Goal: Find contact information: Find contact information

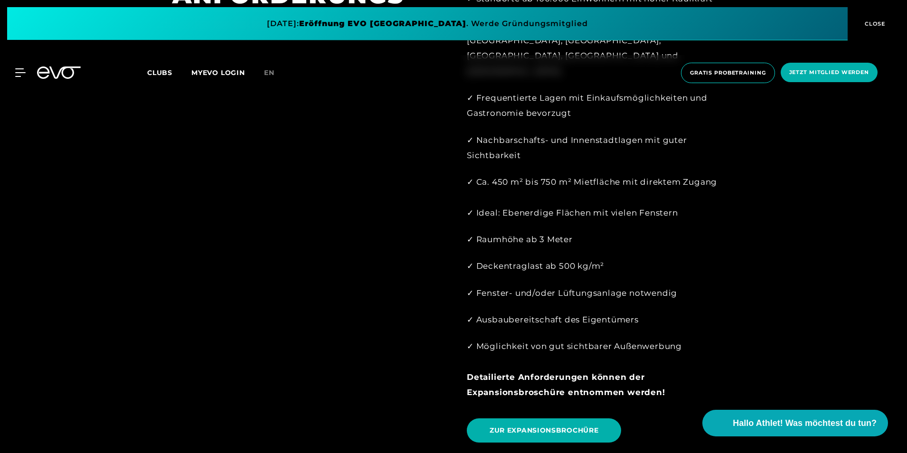
scroll to position [948, 0]
click at [547, 425] on span "ZUR EXPANSIONSBROCHÜRE" at bounding box center [544, 430] width 109 height 10
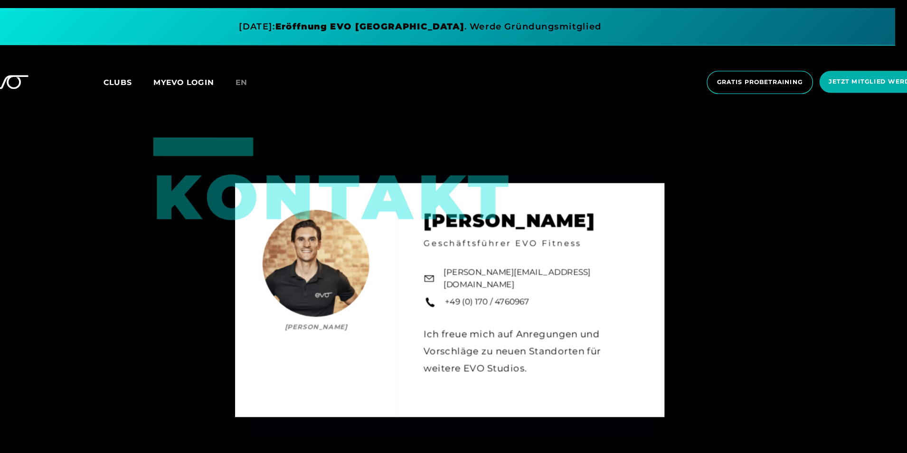
scroll to position [1392, 0]
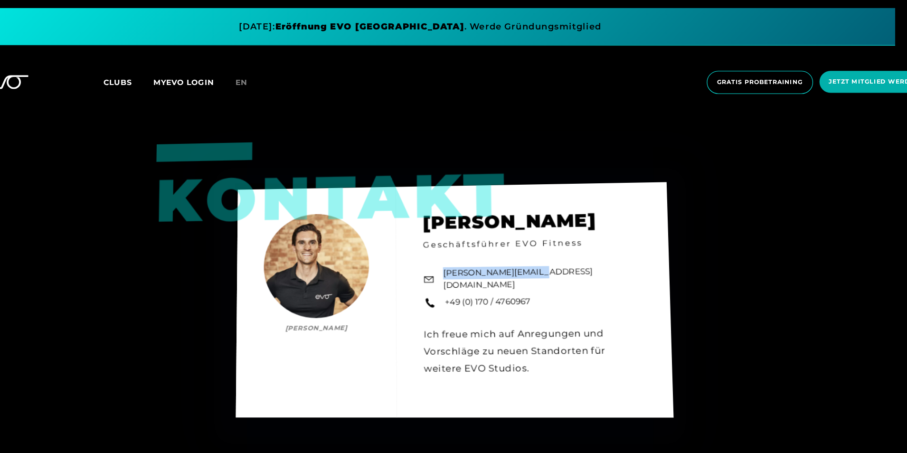
drag, startPoint x: 448, startPoint y: 215, endPoint x: 528, endPoint y: 212, distance: 80.3
click at [528, 212] on div "Kontakt [PERSON_NAME] [PERSON_NAME] Geschäftsführer EVO Fitness [PERSON_NAME][E…" at bounding box center [458, 265] width 388 height 209
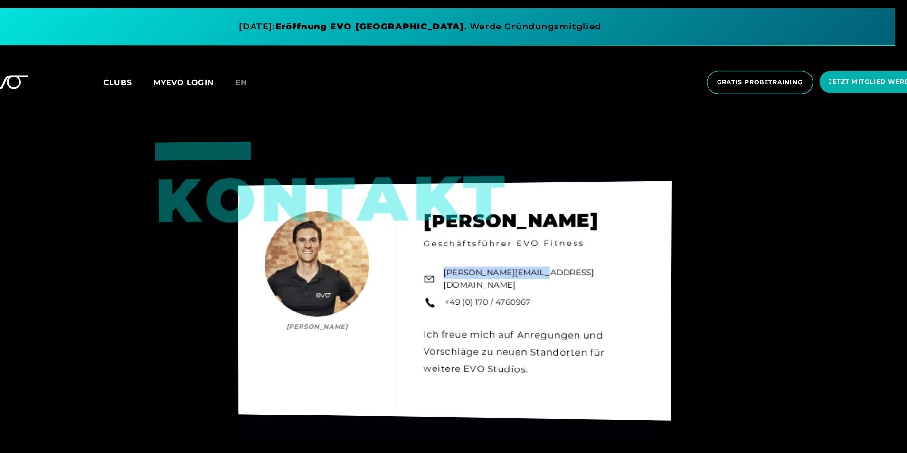
copy link "[PERSON_NAME][EMAIL_ADDRESS][DOMAIN_NAME]"
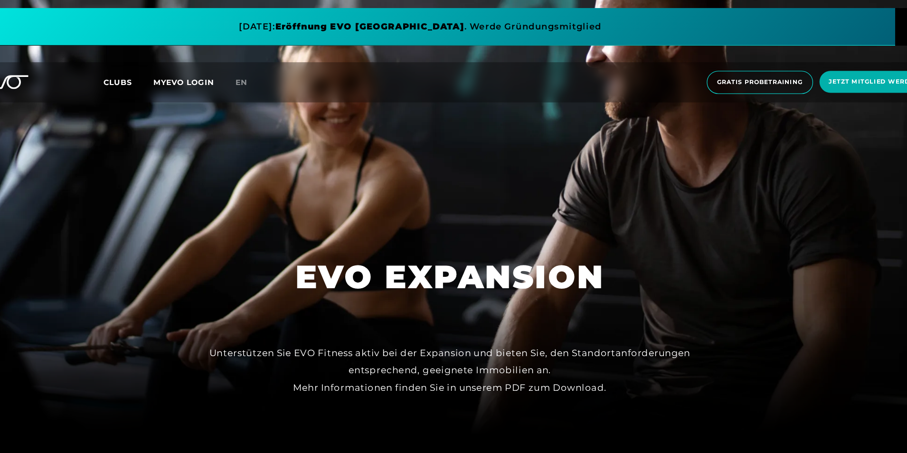
scroll to position [0, 0]
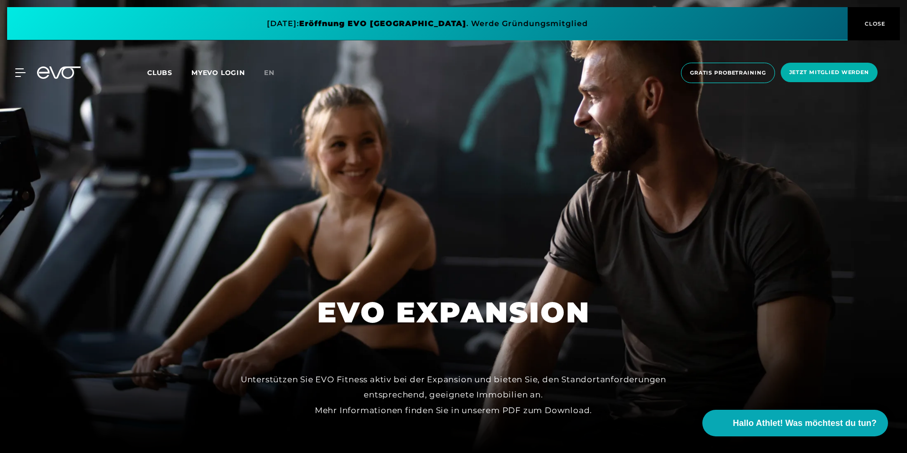
click at [19, 67] on div "MyEVO Login Über EVO Mitgliedschaften Probetraining TAGESPASS EVO Studios [GEOG…" at bounding box center [454, 73] width 904 height 36
click at [19, 71] on icon at bounding box center [22, 72] width 14 height 9
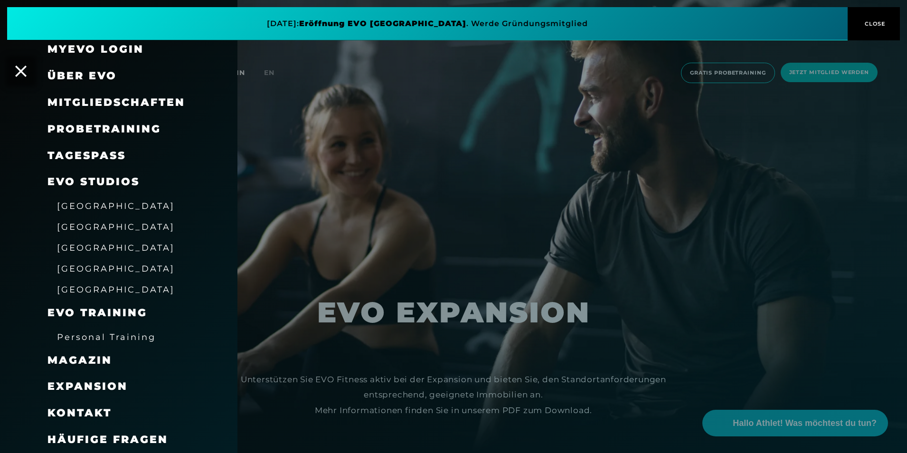
scroll to position [11, 0]
click at [299, 155] on div at bounding box center [453, 226] width 907 height 453
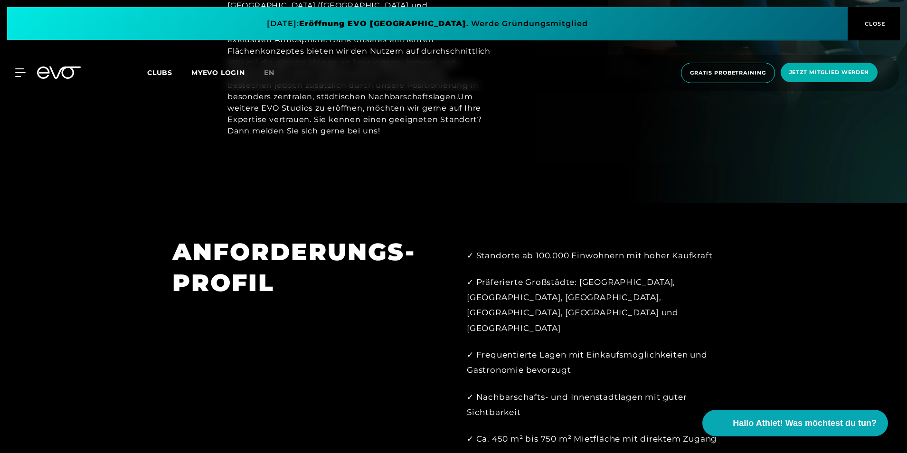
scroll to position [704, 0]
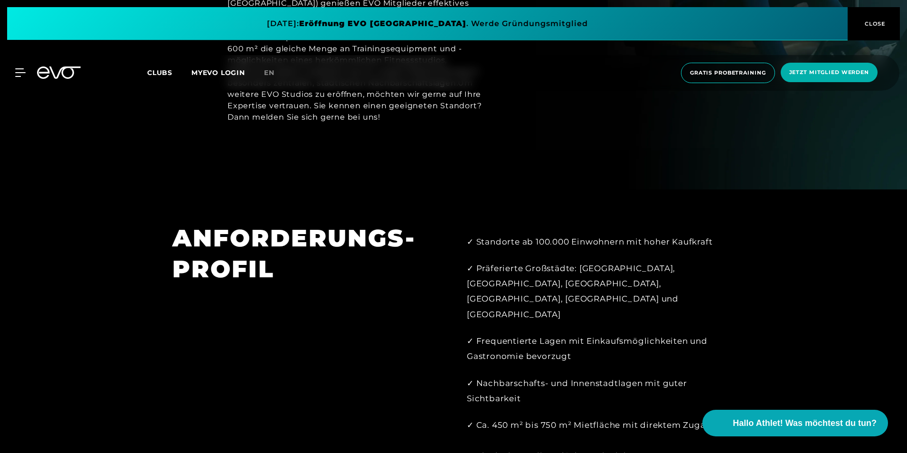
click at [854, 18] on button "CLOSE" at bounding box center [874, 23] width 52 height 33
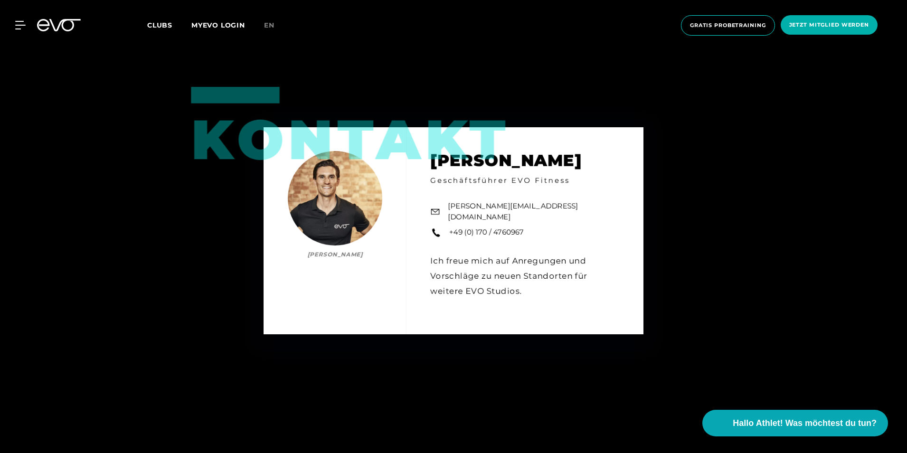
scroll to position [1427, 0]
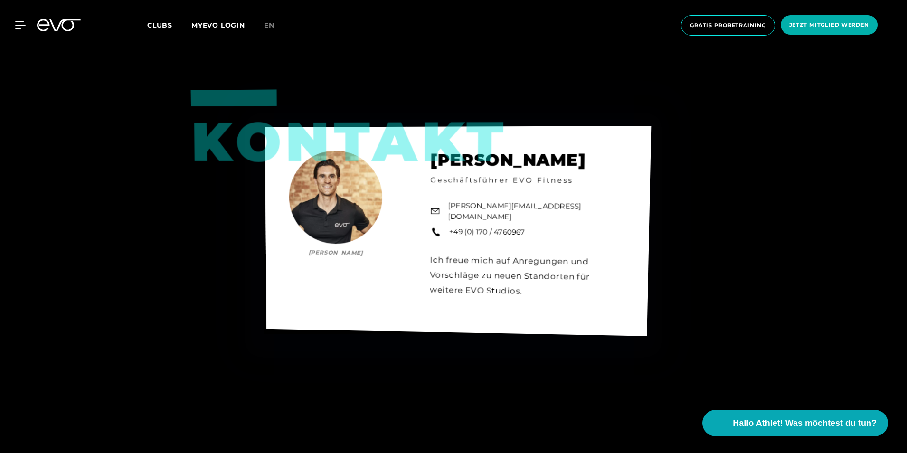
drag, startPoint x: 430, startPoint y: 113, endPoint x: 533, endPoint y: 134, distance: 105.1
click at [533, 134] on div "Kontakt [PERSON_NAME] [PERSON_NAME] Geschäftsführer EVO Fitness [PERSON_NAME][E…" at bounding box center [458, 231] width 386 height 210
copy h2 "[PERSON_NAME]"
